Goal: Navigation & Orientation: Find specific page/section

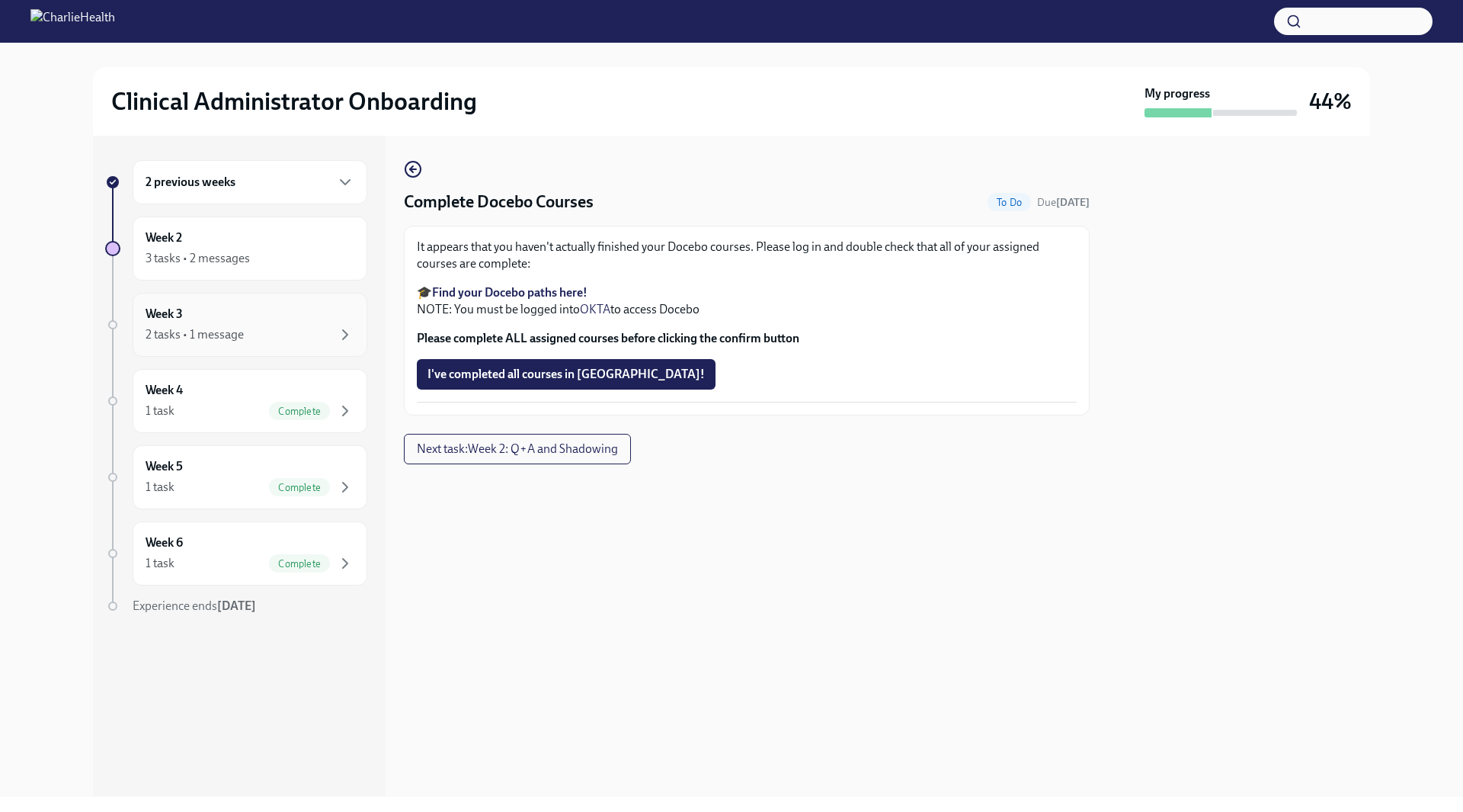
click at [206, 321] on div "Week 3 2 tasks • 1 message" at bounding box center [249, 324] width 209 height 38
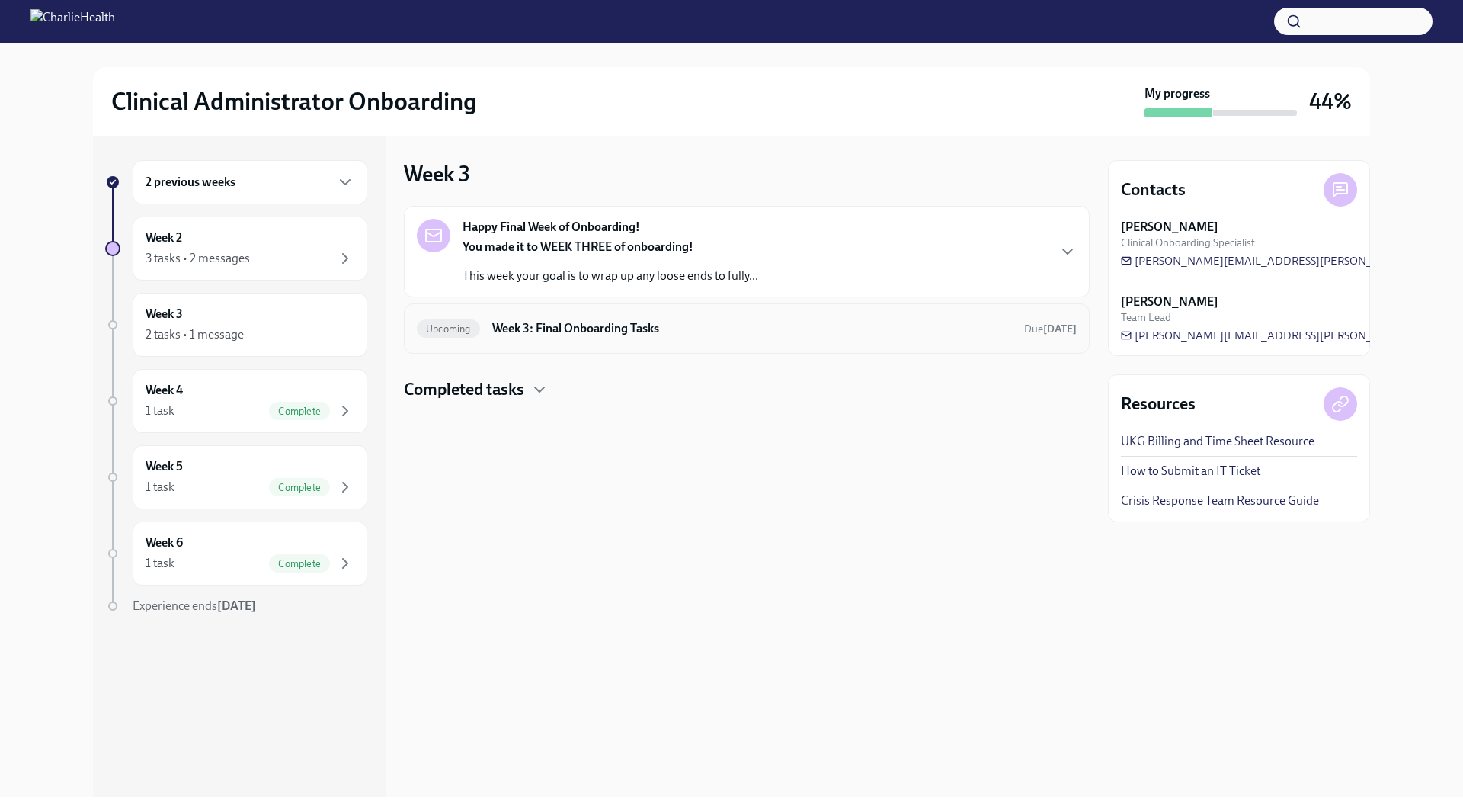
click at [637, 329] on h6 "Week 3: Final Onboarding Tasks" at bounding box center [752, 328] width 520 height 16
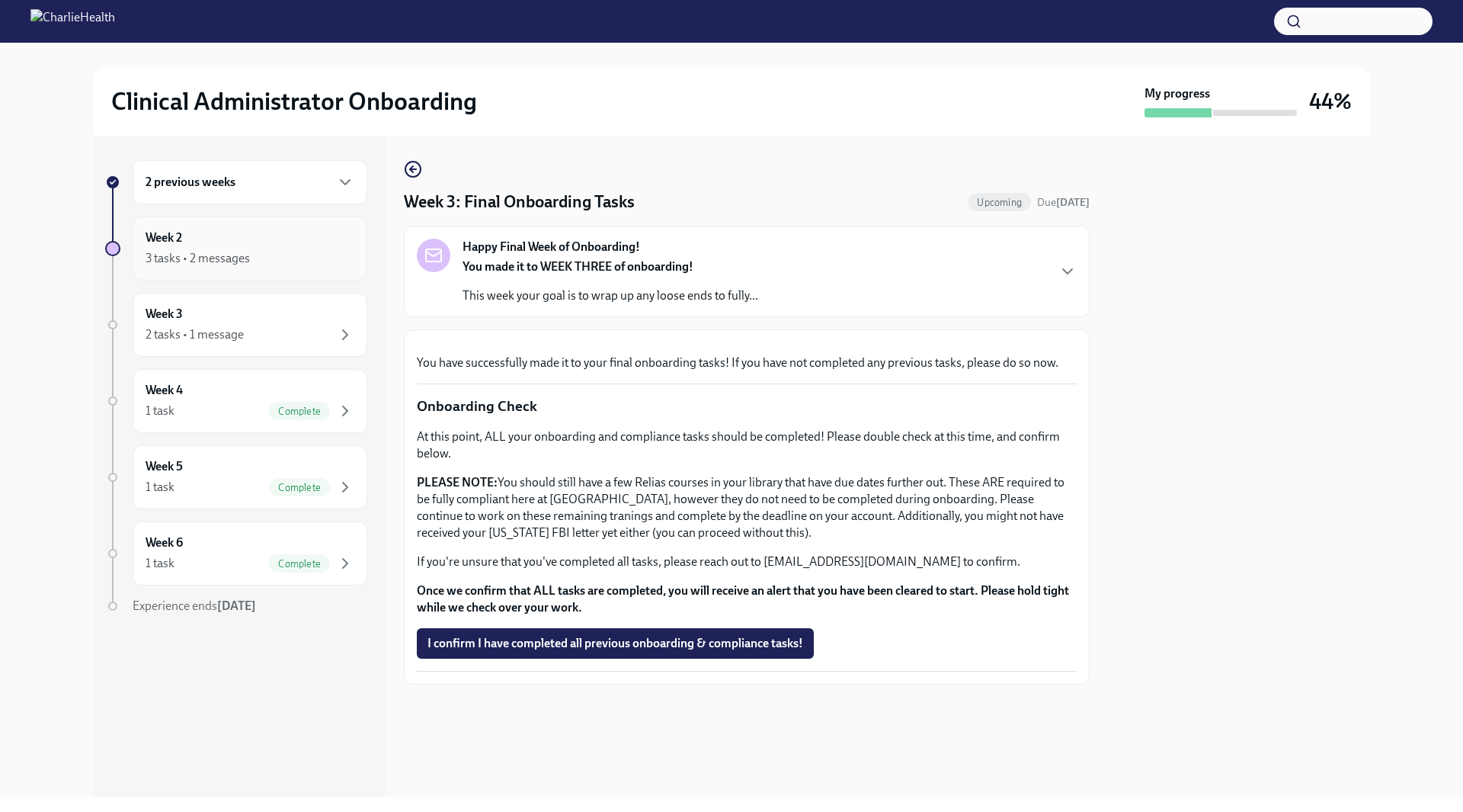
click at [180, 251] on div "3 tasks • 2 messages" at bounding box center [198, 258] width 105 height 16
